Goal: Information Seeking & Learning: Learn about a topic

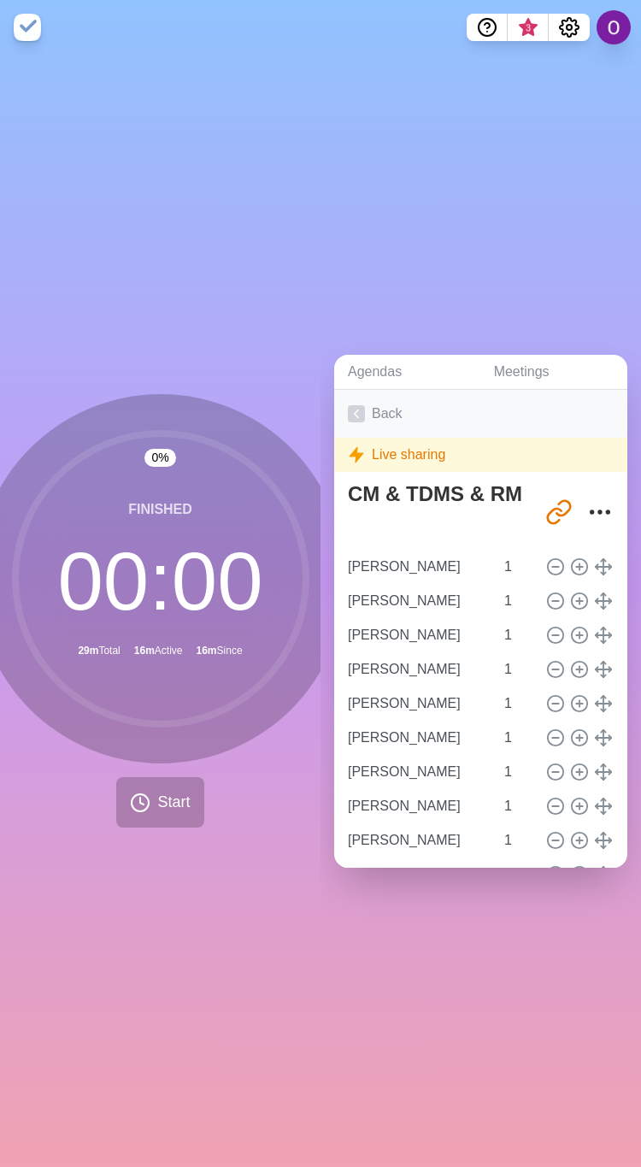
click at [355, 405] on icon at bounding box center [356, 413] width 17 height 17
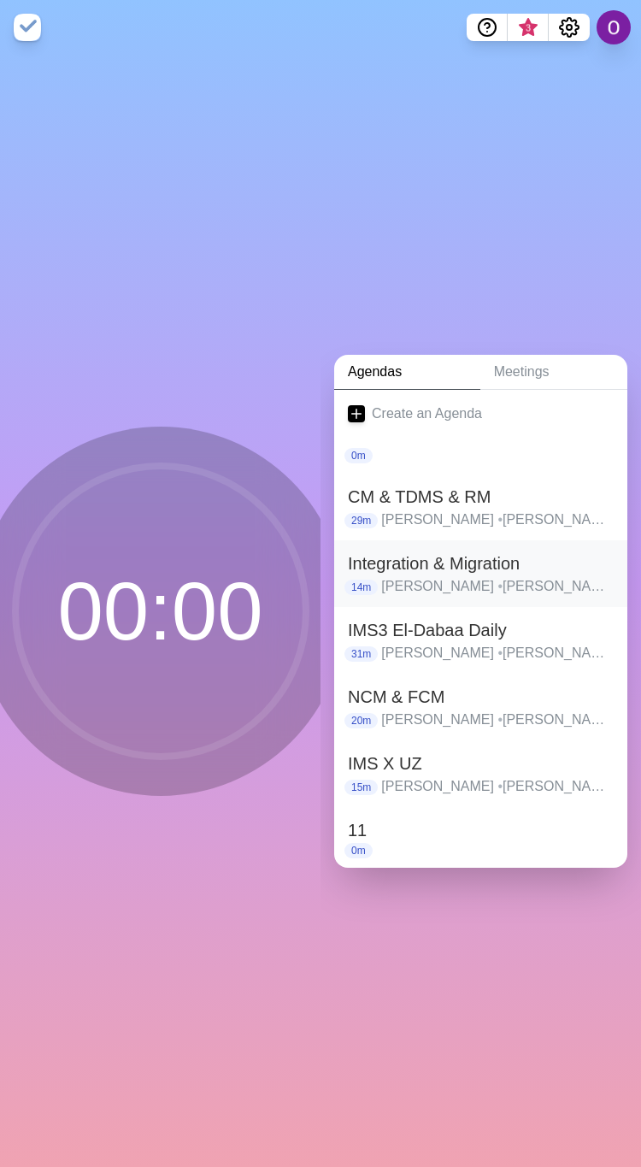
click at [415, 559] on h2 "Integration & Migration" at bounding box center [481, 564] width 266 height 26
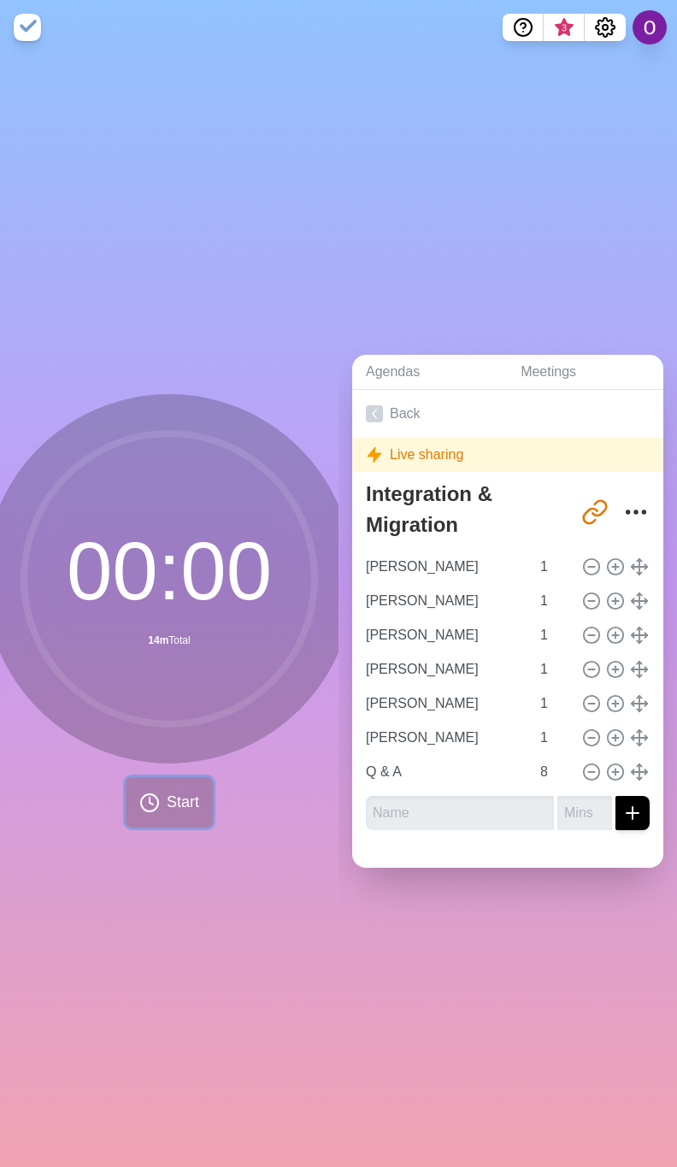
click at [180, 791] on span "Start" at bounding box center [183, 802] width 32 height 23
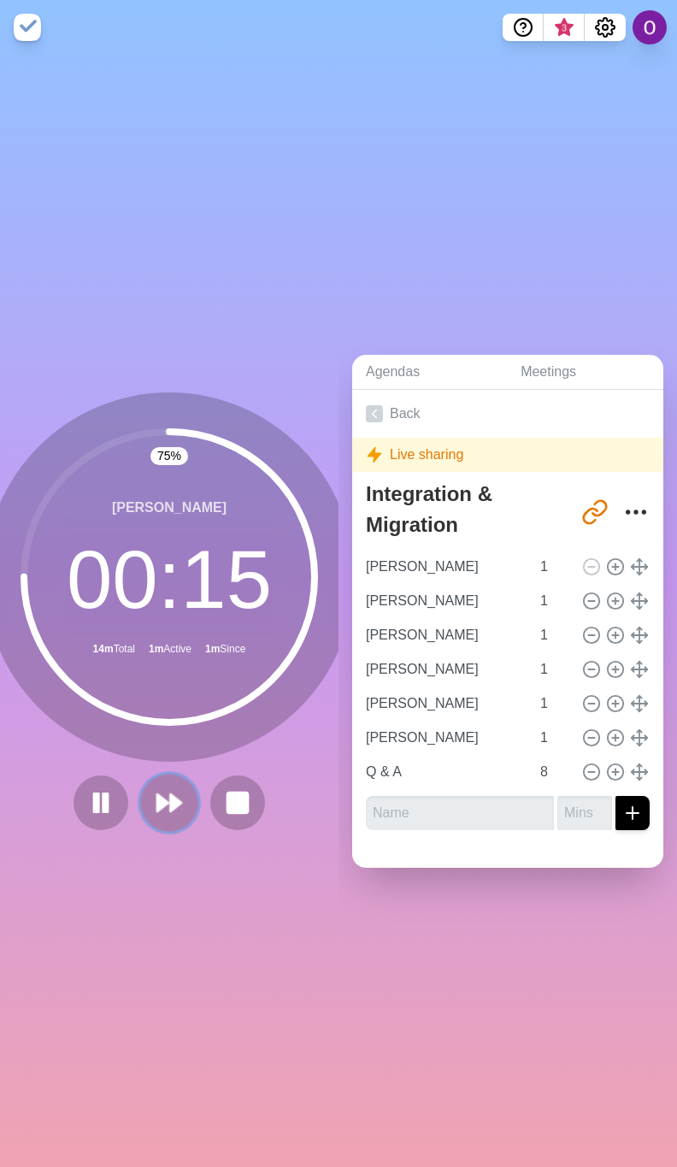
click at [170, 794] on polygon at bounding box center [175, 802] width 11 height 17
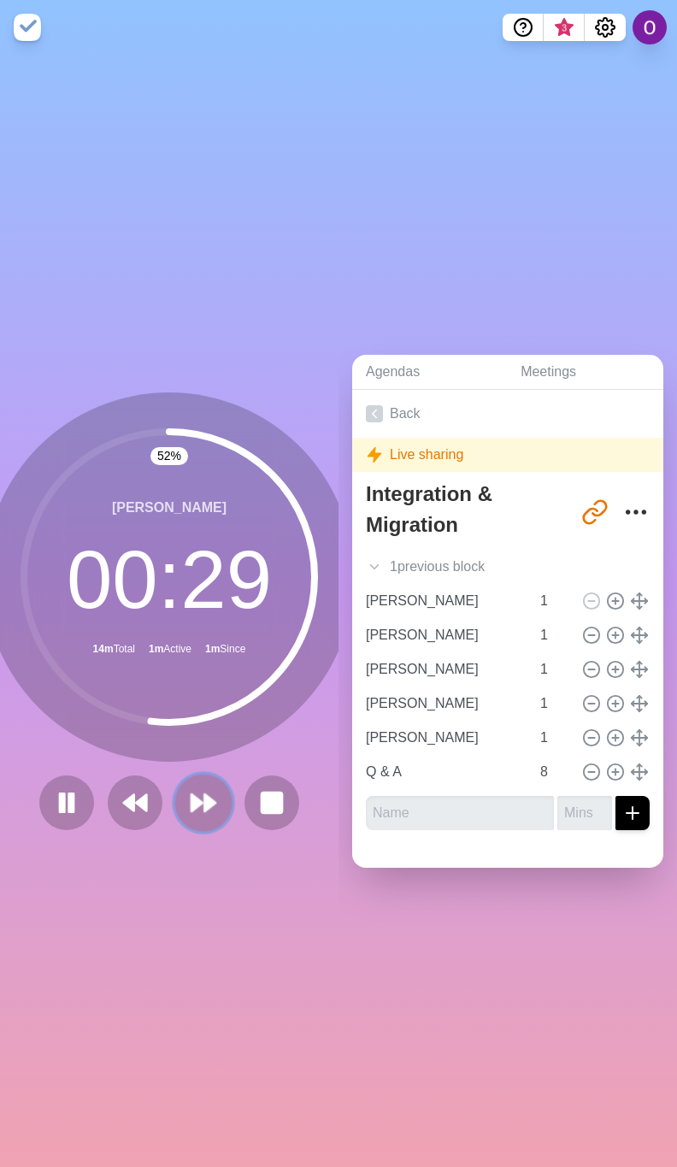
click at [190, 808] on button at bounding box center [202, 802] width 57 height 57
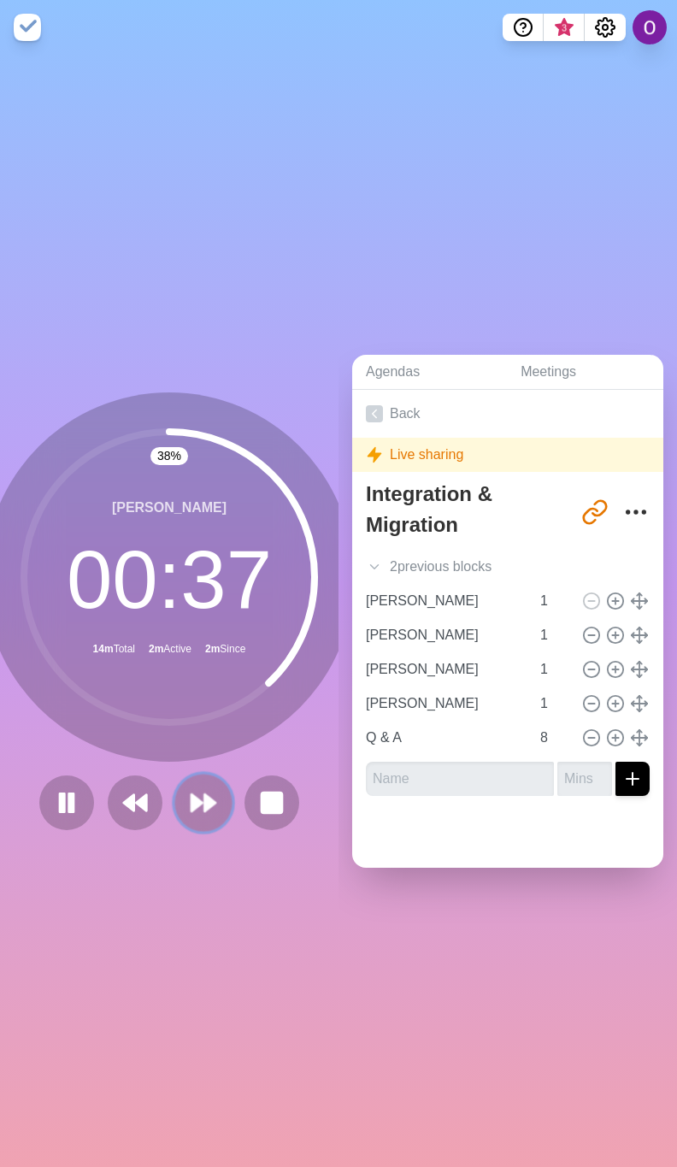
click at [204, 794] on polygon at bounding box center [209, 802] width 11 height 17
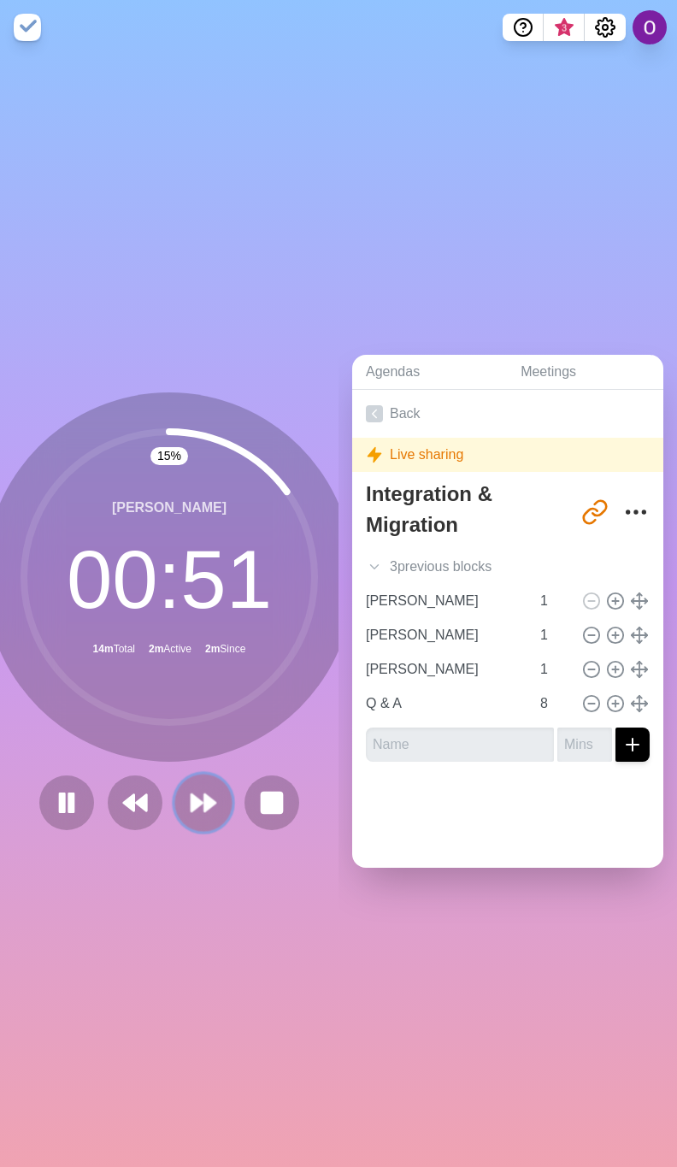
click at [196, 805] on icon at bounding box center [203, 802] width 29 height 29
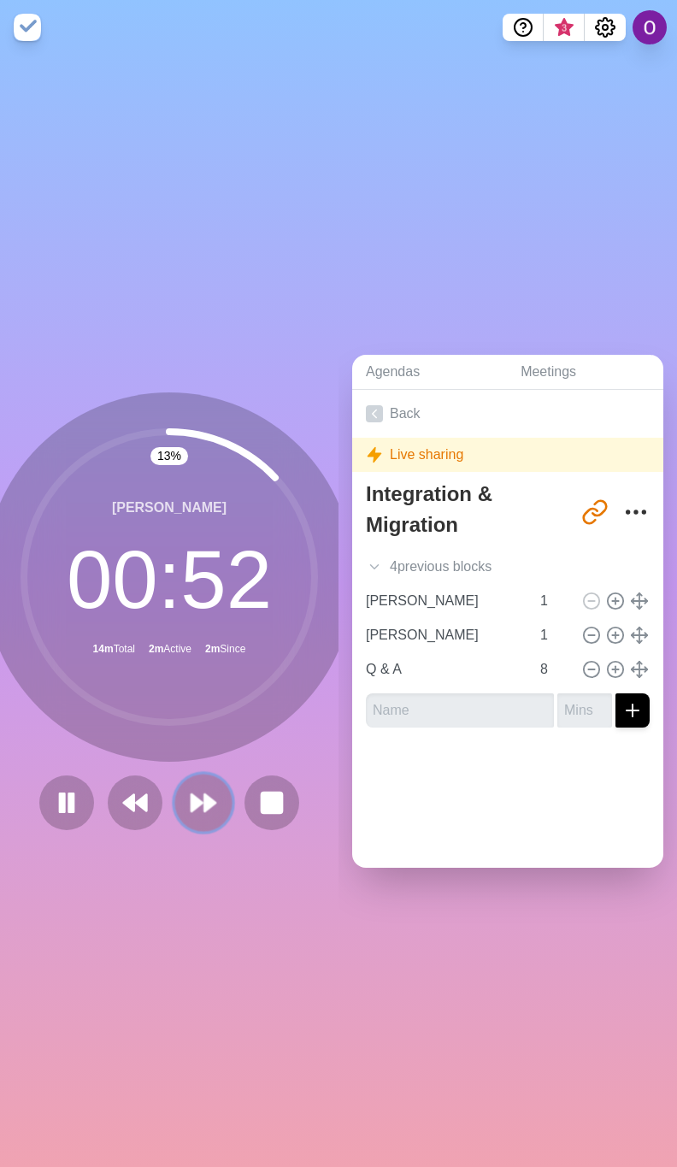
click at [191, 795] on polygon at bounding box center [196, 802] width 11 height 17
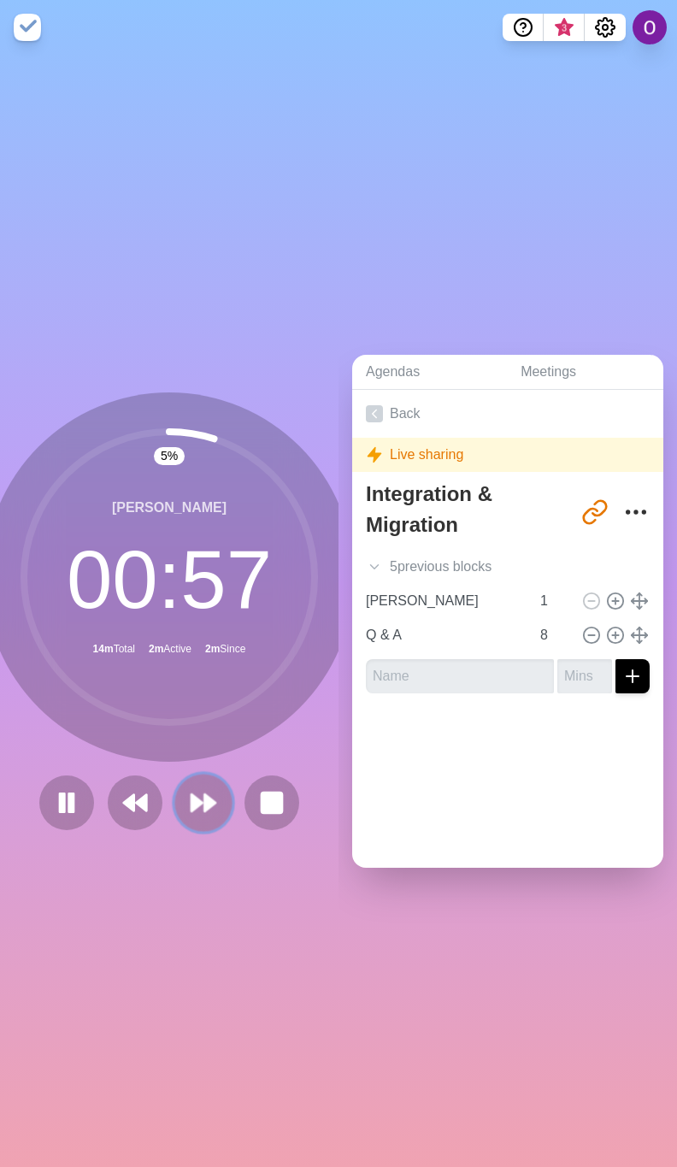
click at [190, 798] on icon at bounding box center [203, 802] width 29 height 29
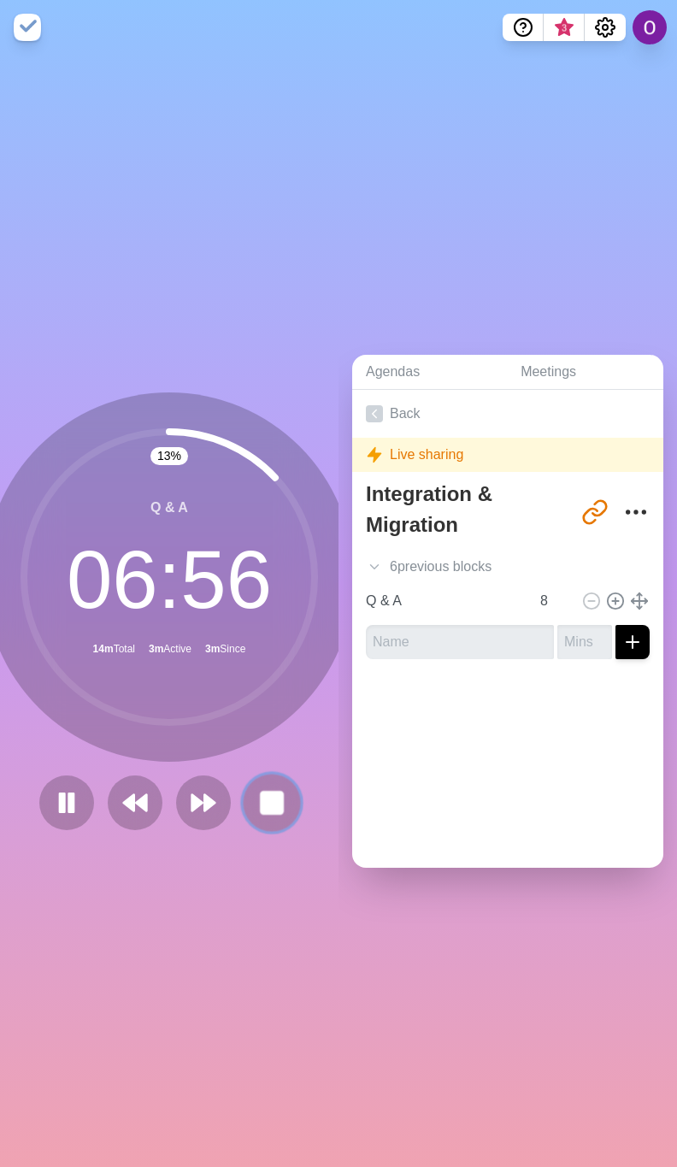
click at [267, 795] on rect at bounding box center [271, 802] width 21 height 21
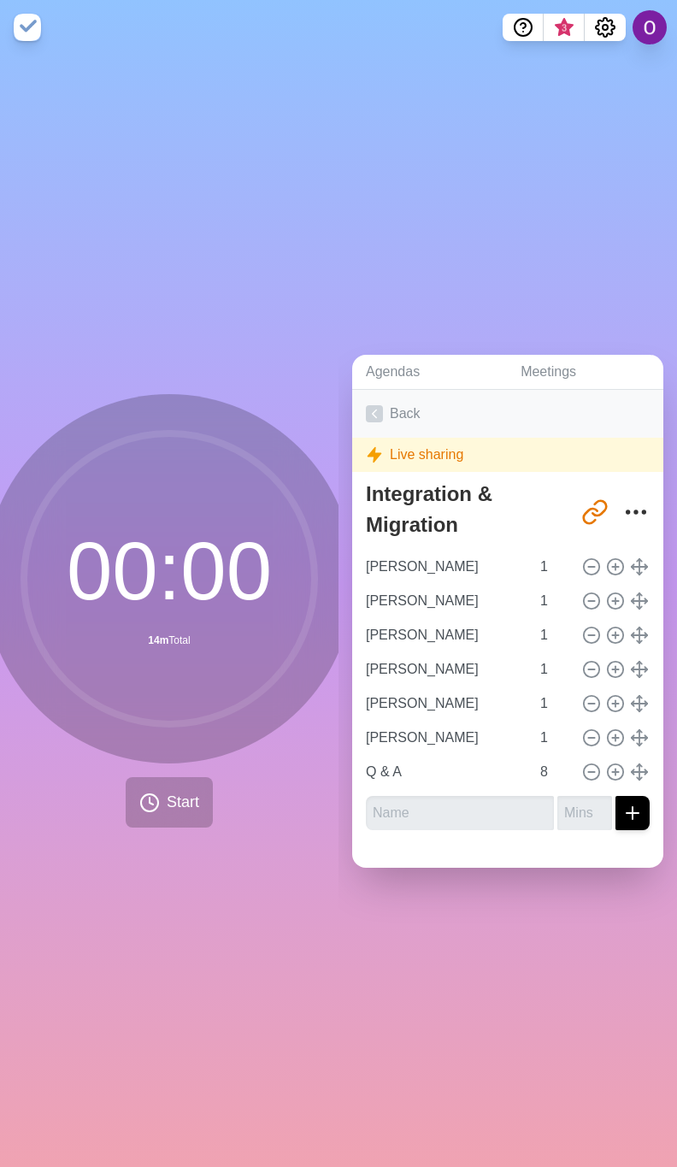
click at [374, 405] on icon at bounding box center [374, 413] width 17 height 17
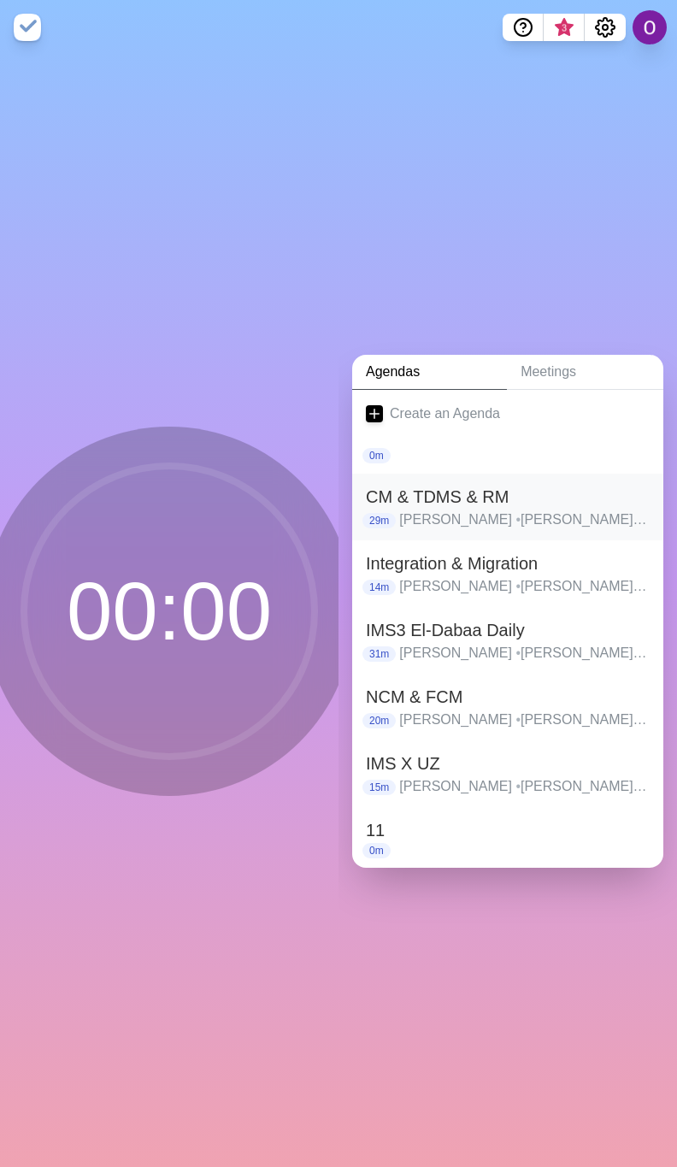
click at [433, 513] on p "[PERSON_NAME] • [PERSON_NAME] • [PERSON_NAME] • [PERSON_NAME] • [PERSON_NAME] •…" at bounding box center [524, 520] width 250 height 21
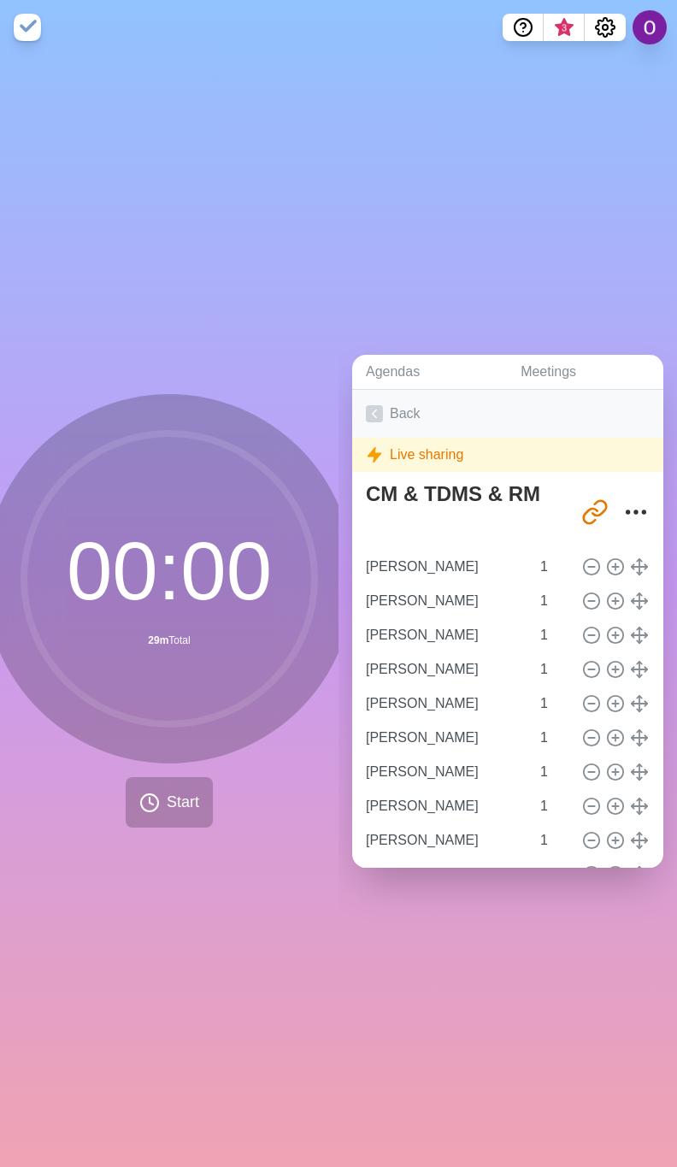
click at [373, 405] on icon at bounding box center [374, 413] width 17 height 17
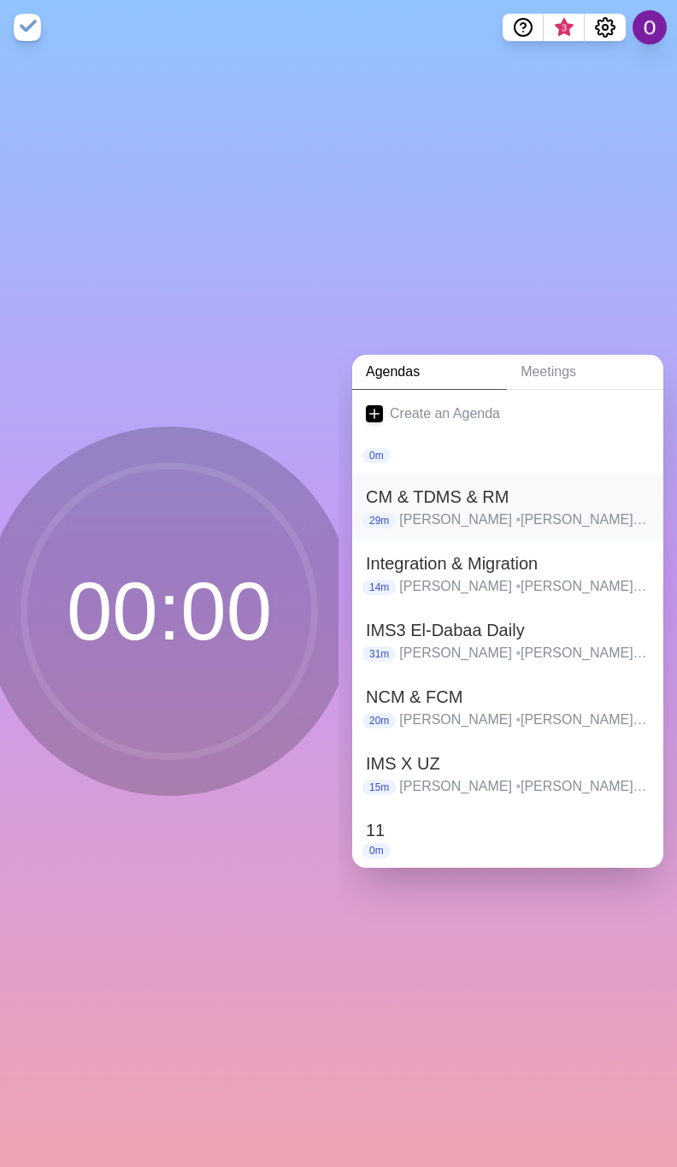
click at [421, 495] on h2 "CM & TDMS & RM" at bounding box center [508, 497] width 284 height 26
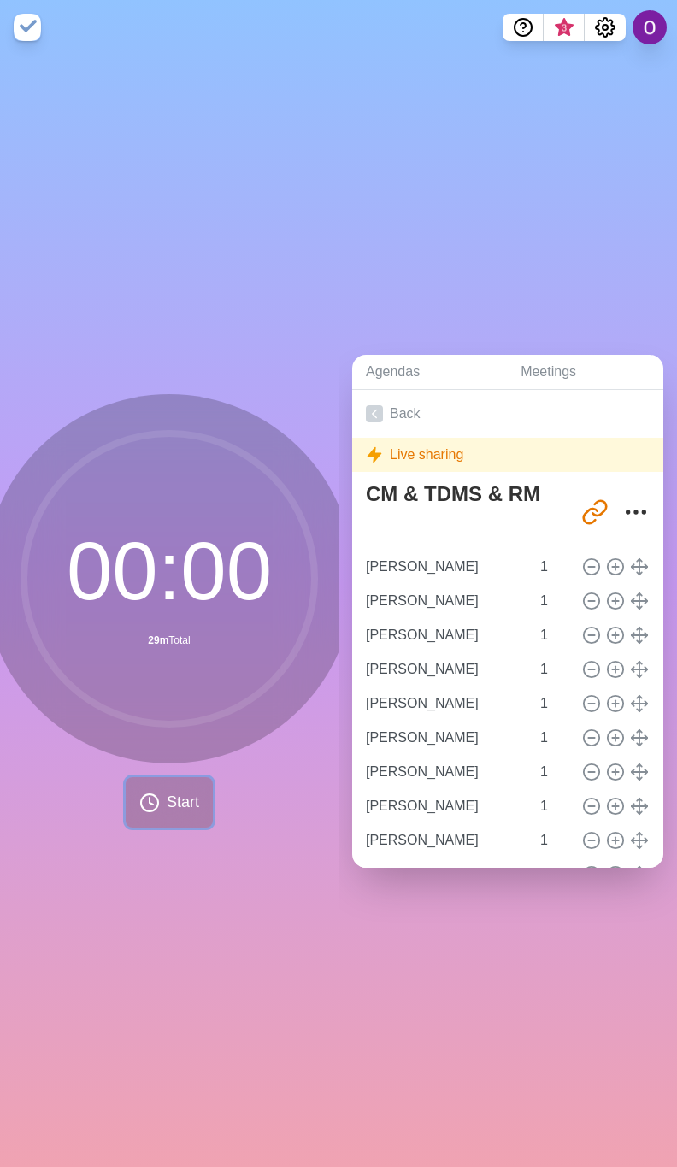
click at [169, 798] on span "Start" at bounding box center [183, 802] width 32 height 23
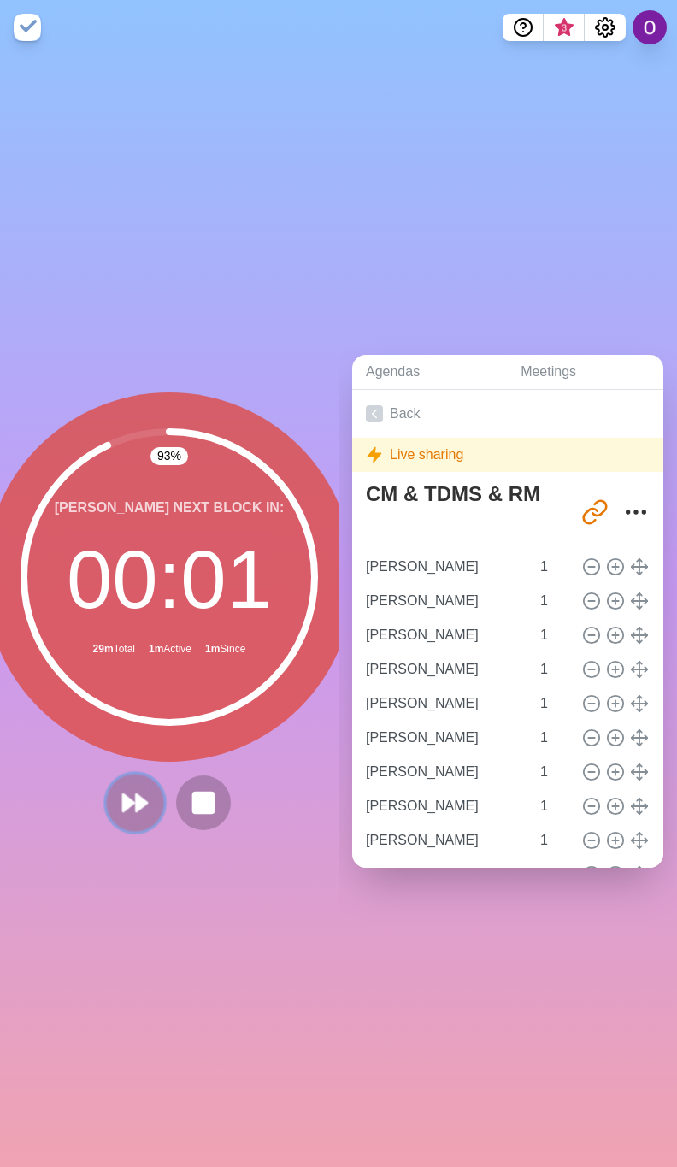
click at [136, 798] on polygon at bounding box center [141, 802] width 11 height 17
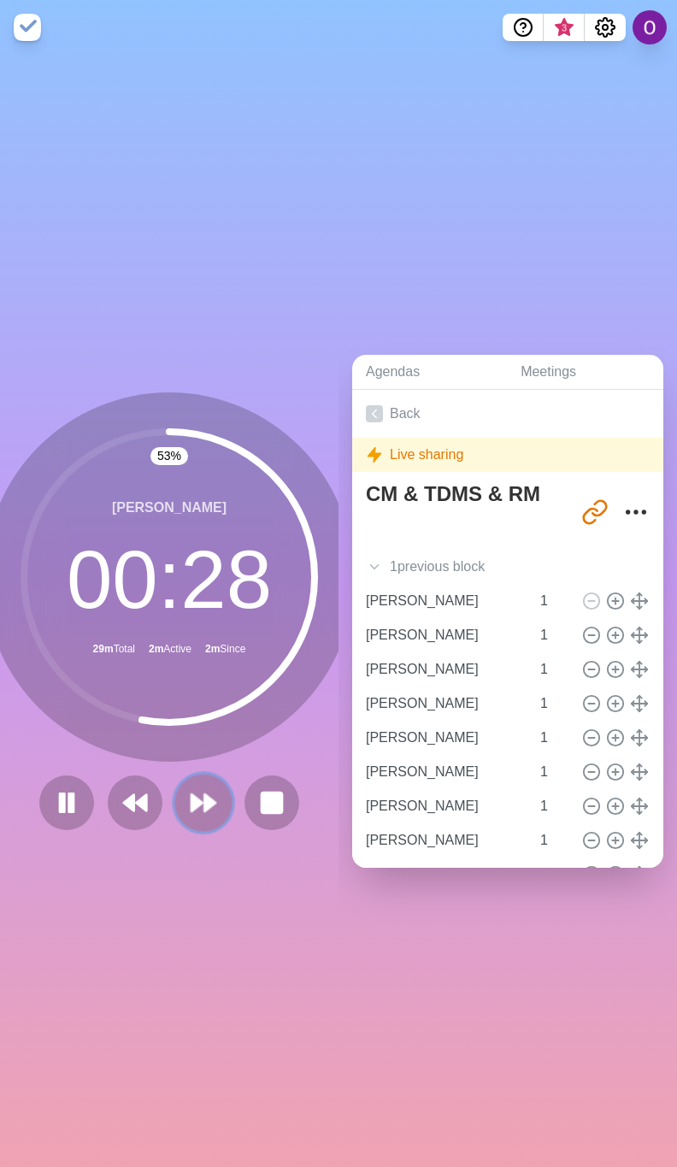
click at [189, 804] on icon at bounding box center [203, 802] width 29 height 29
drag, startPoint x: 186, startPoint y: 803, endPoint x: 233, endPoint y: 800, distance: 47.9
click at [191, 805] on icon at bounding box center [203, 802] width 27 height 27
click at [204, 796] on polygon at bounding box center [209, 802] width 11 height 17
click at [204, 798] on polygon at bounding box center [209, 802] width 11 height 17
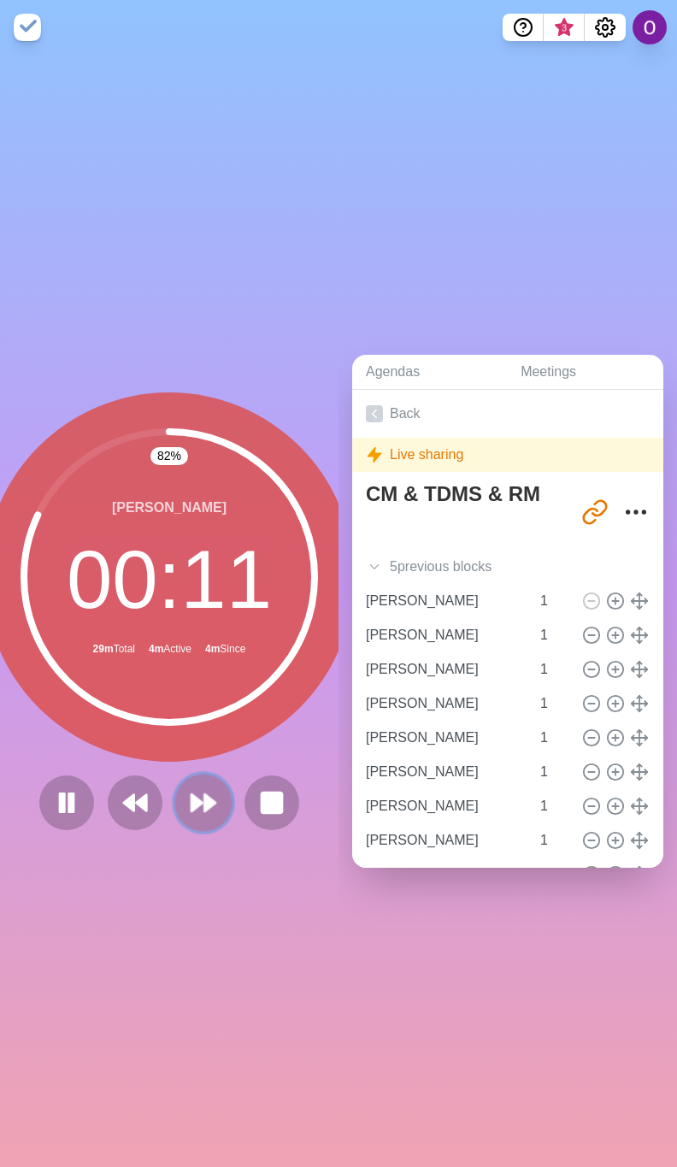
click at [204, 794] on polygon at bounding box center [209, 802] width 11 height 17
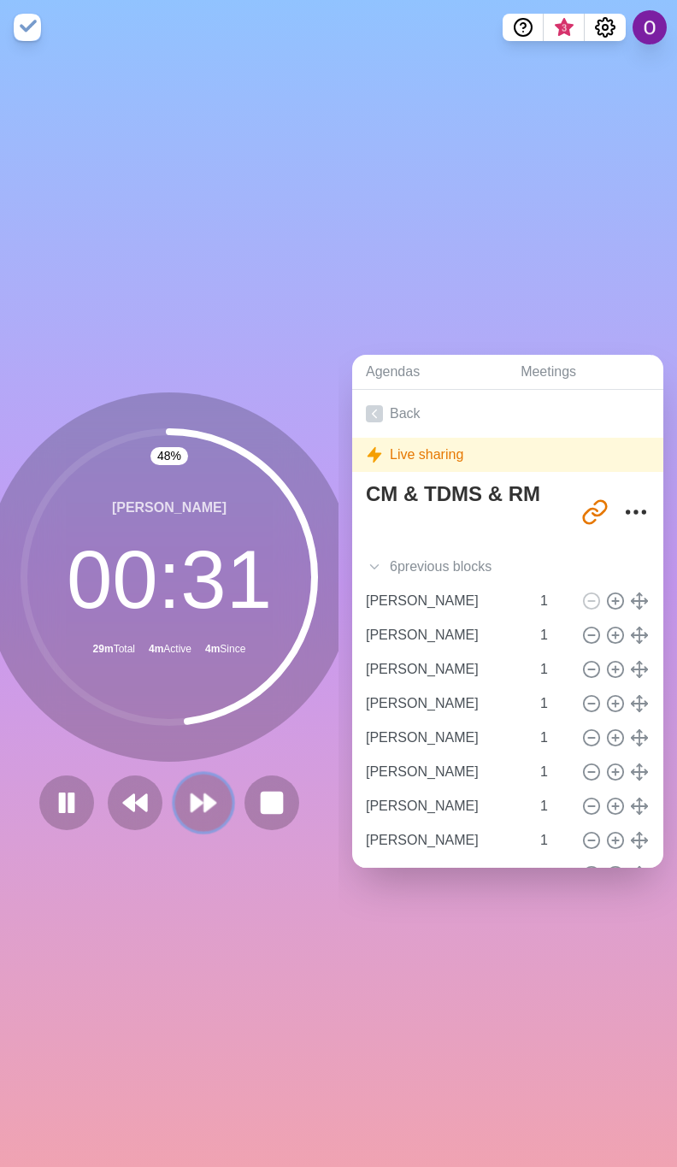
click at [193, 795] on icon at bounding box center [203, 802] width 29 height 29
click at [193, 804] on icon at bounding box center [203, 802] width 29 height 29
click at [205, 798] on icon at bounding box center [203, 802] width 29 height 29
click at [191, 796] on icon at bounding box center [203, 802] width 29 height 29
click at [191, 794] on polygon at bounding box center [196, 802] width 11 height 17
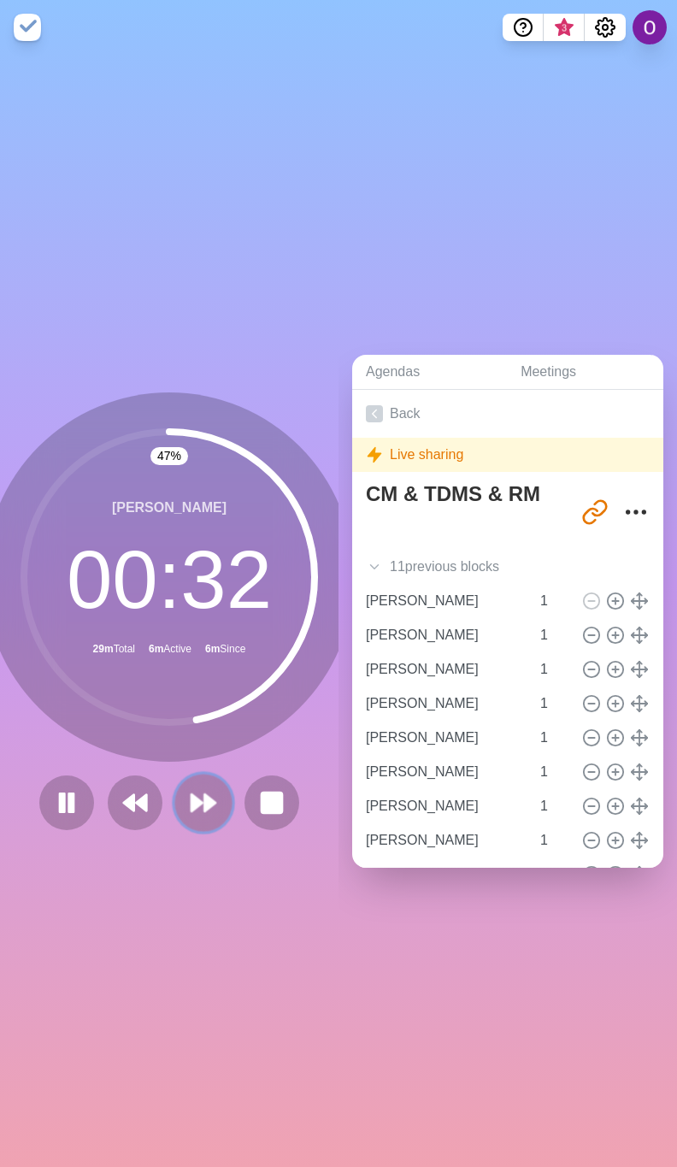
click at [196, 788] on icon at bounding box center [203, 802] width 29 height 29
click at [204, 794] on polygon at bounding box center [209, 802] width 11 height 17
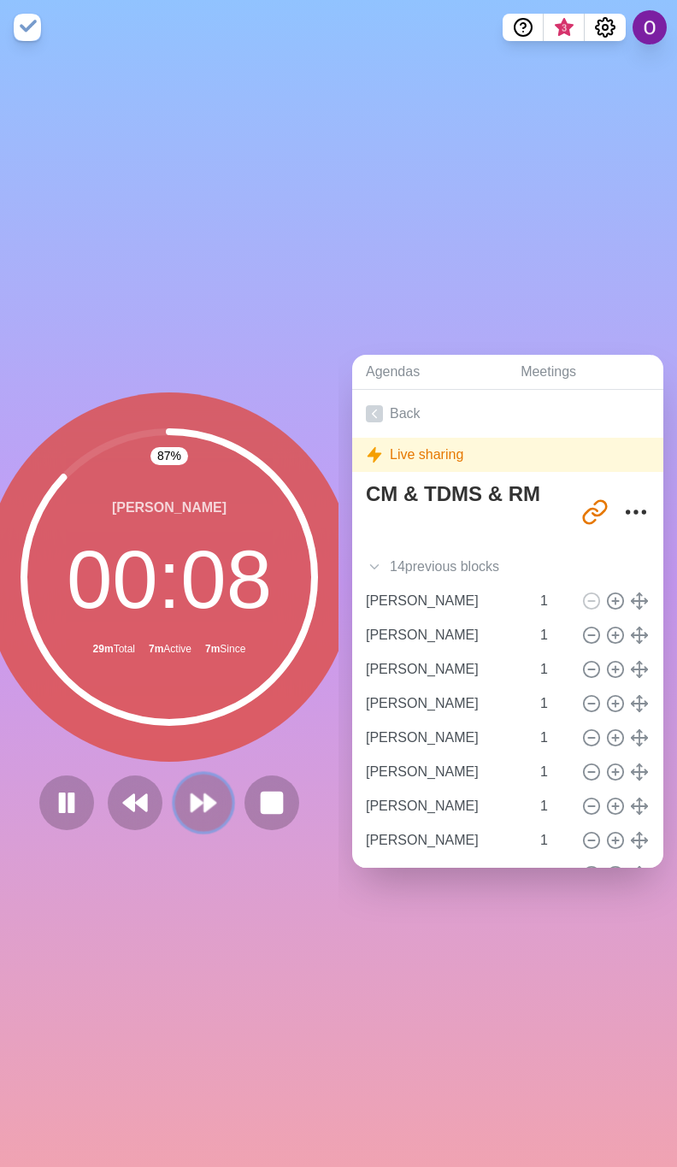
click at [193, 790] on icon at bounding box center [203, 802] width 29 height 29
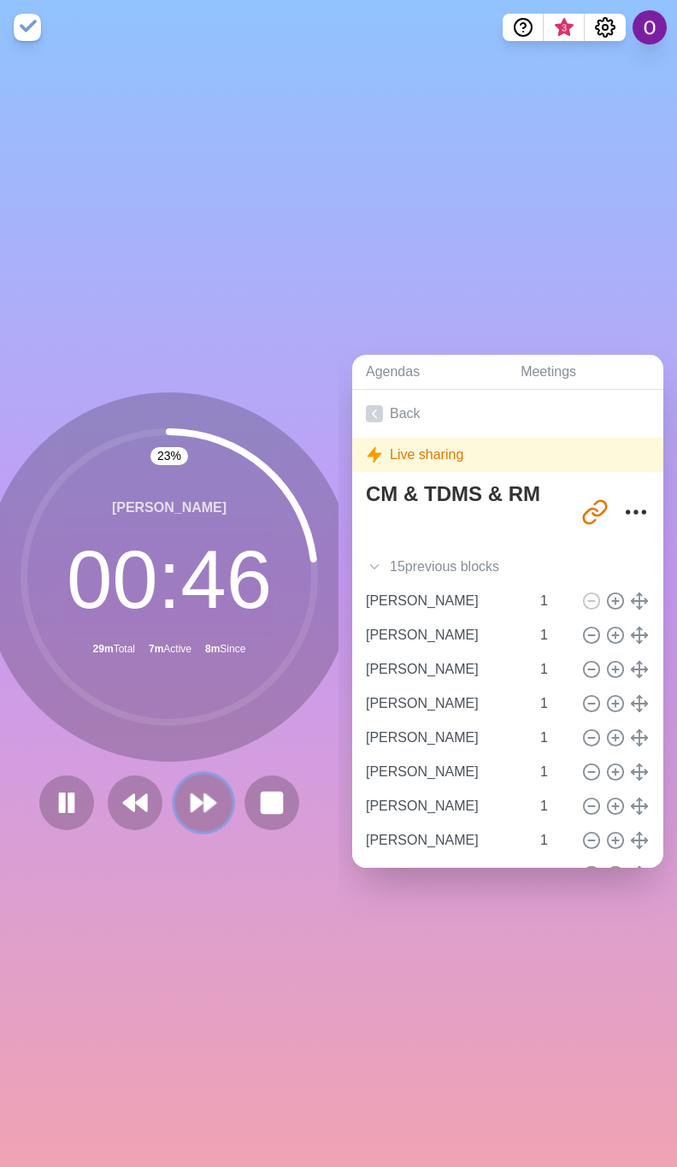
click at [193, 801] on icon at bounding box center [203, 802] width 29 height 29
click at [191, 794] on polygon at bounding box center [196, 802] width 11 height 17
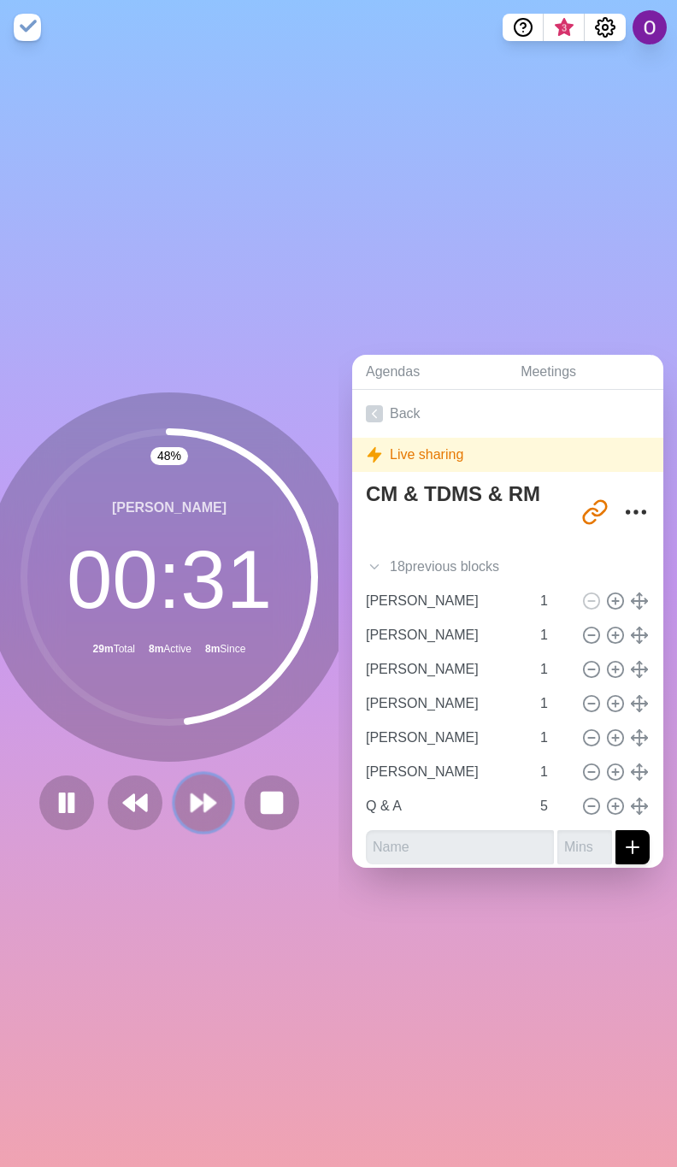
click at [204, 798] on polygon at bounding box center [209, 802] width 11 height 17
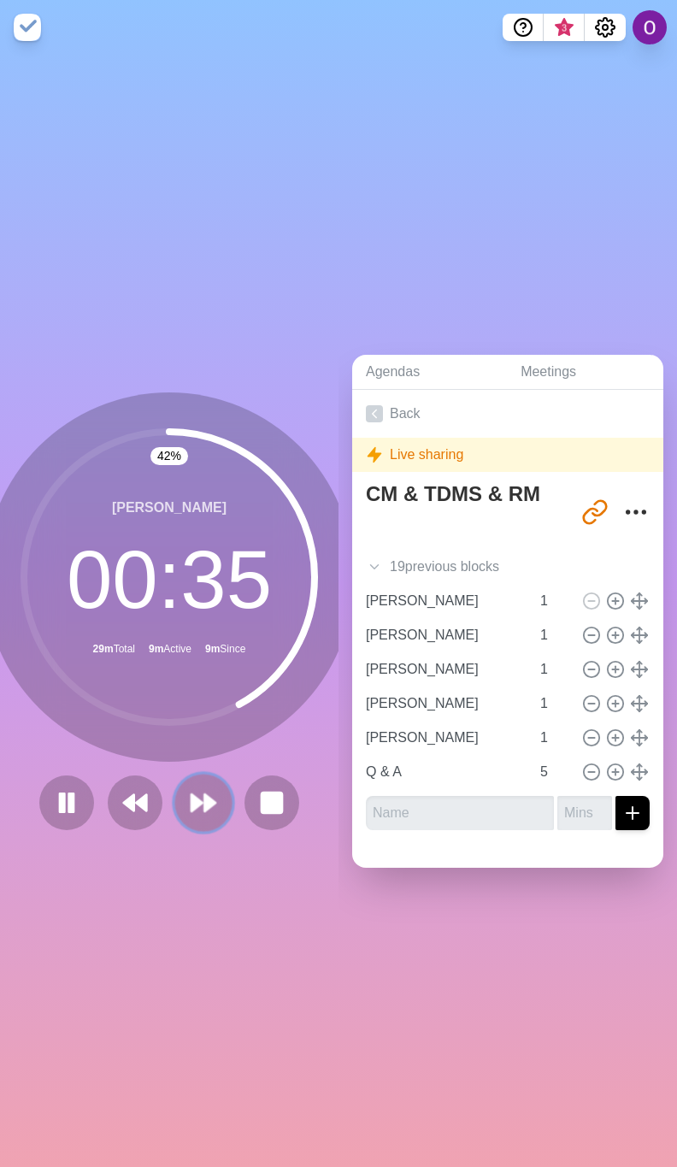
click at [189, 804] on icon at bounding box center [203, 802] width 29 height 29
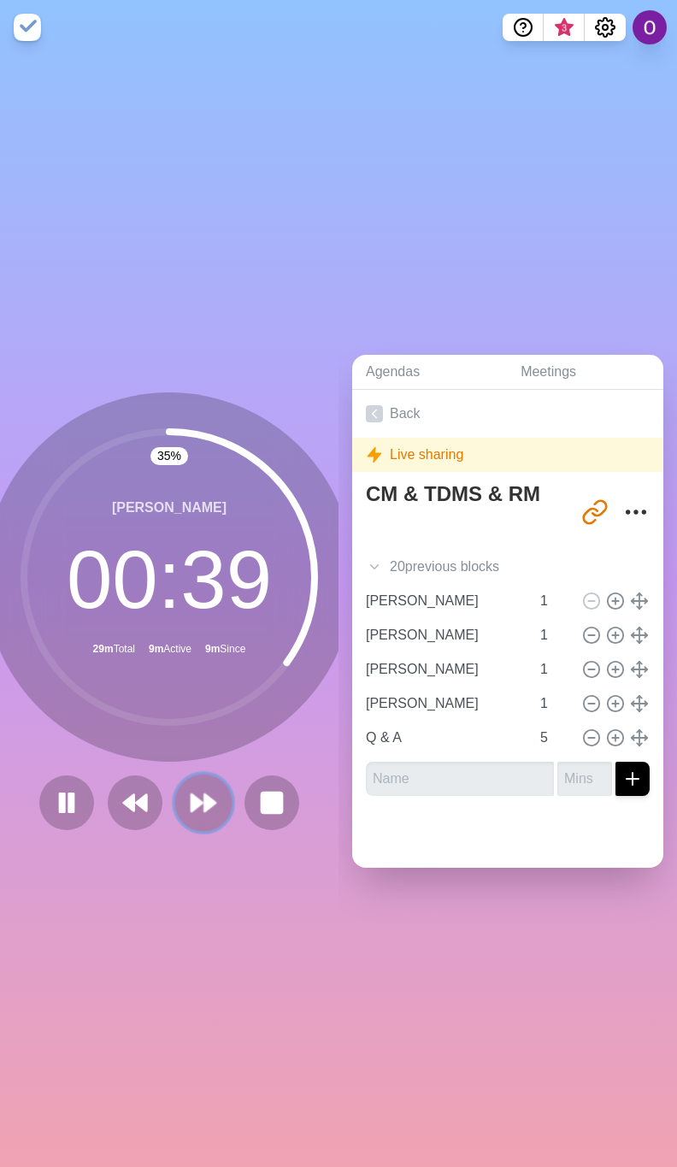
click at [191, 796] on polygon at bounding box center [196, 802] width 11 height 17
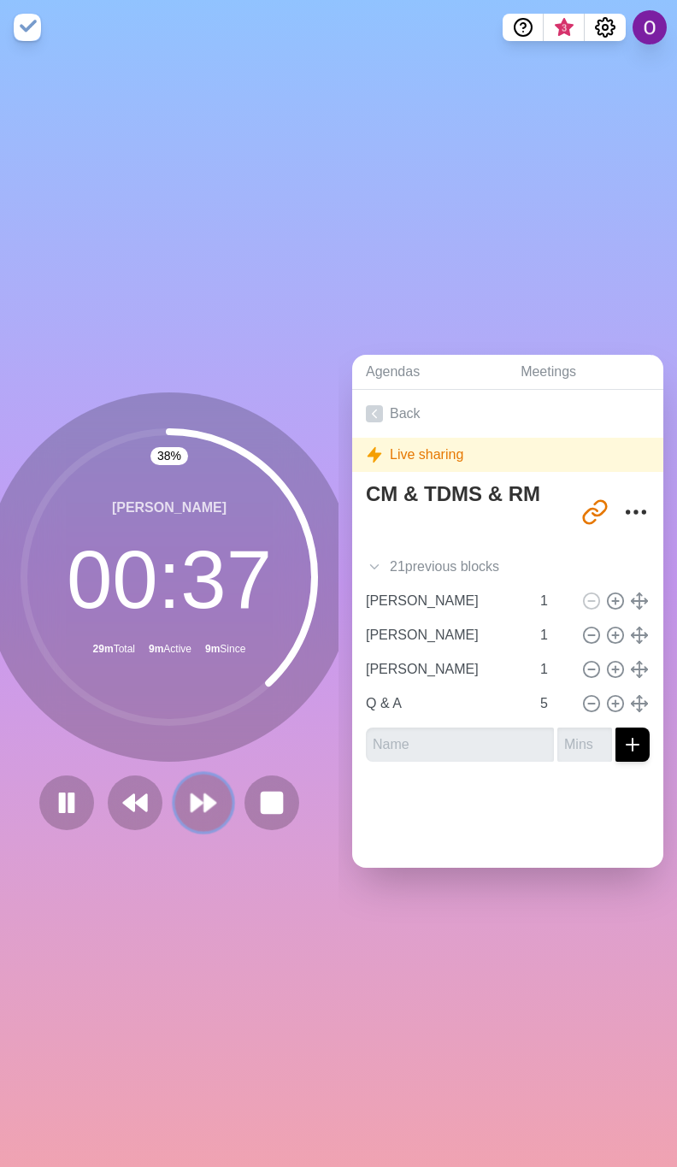
click at [189, 801] on icon at bounding box center [203, 802] width 29 height 29
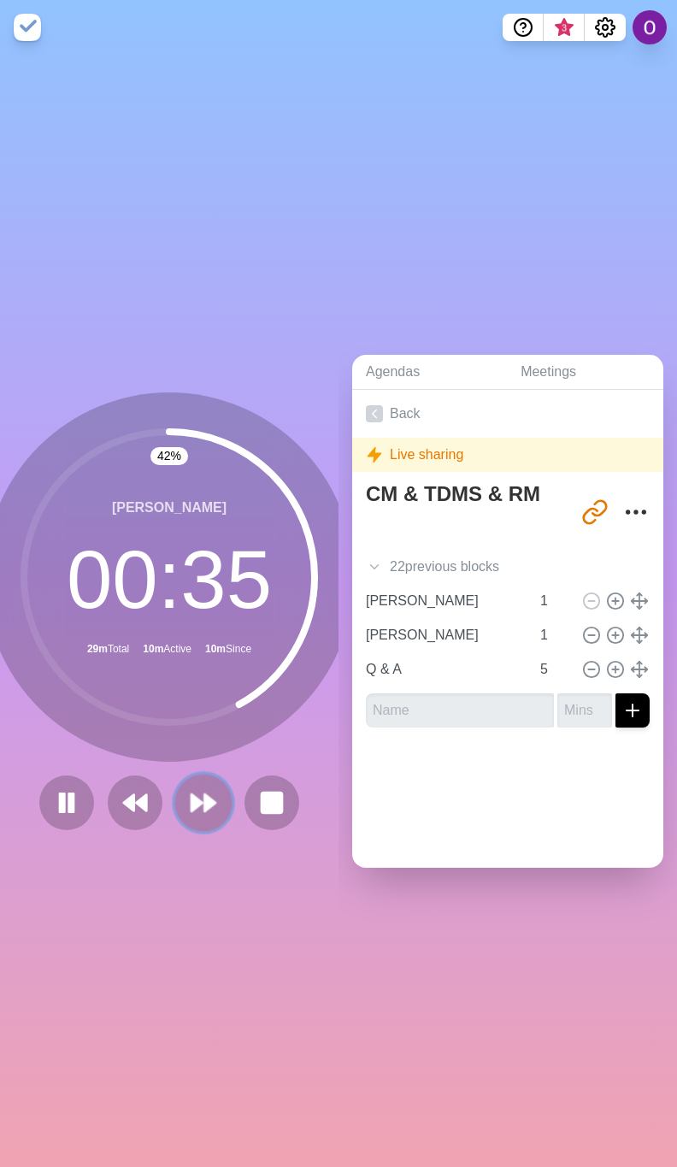
click at [204, 798] on polygon at bounding box center [209, 802] width 11 height 17
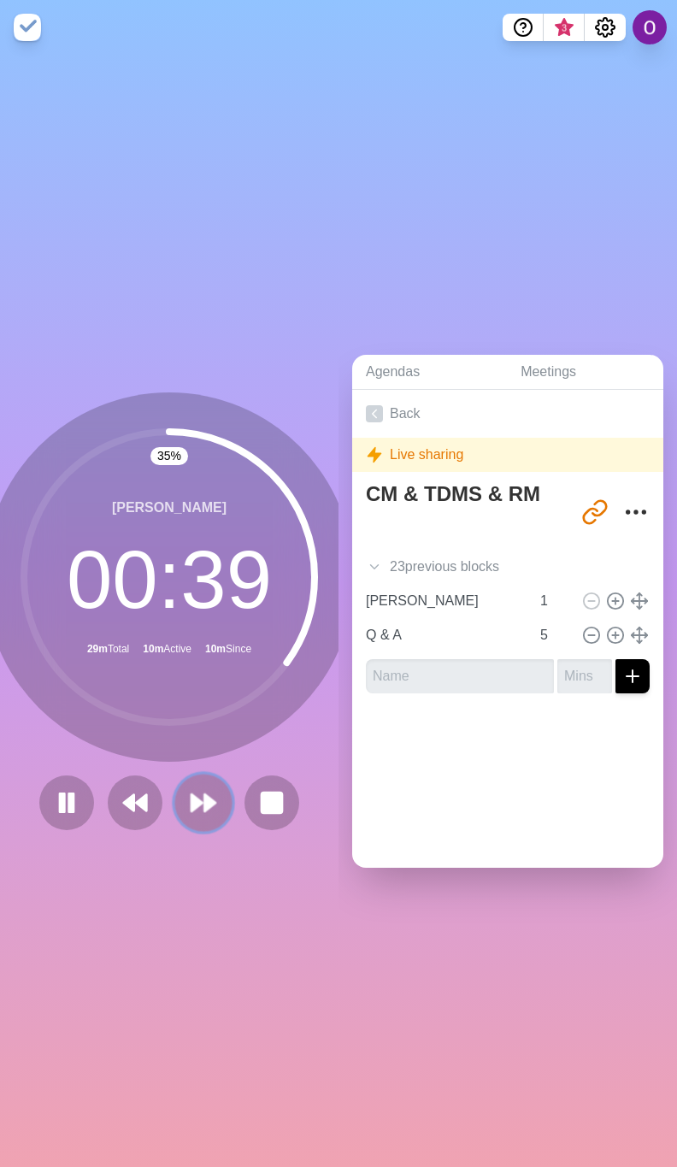
click at [193, 798] on icon at bounding box center [203, 802] width 29 height 29
